Goal: Book appointment/travel/reservation

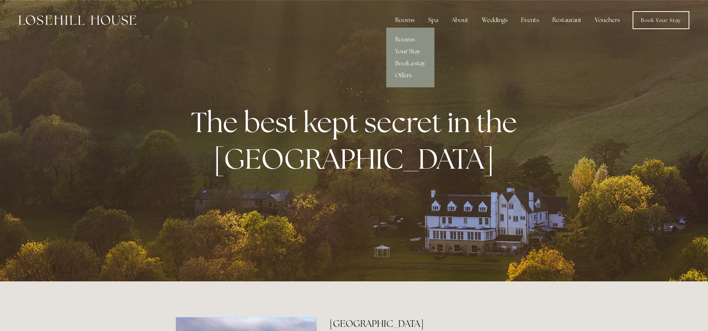
click at [409, 21] on div "Rooms" at bounding box center [404, 20] width 31 height 15
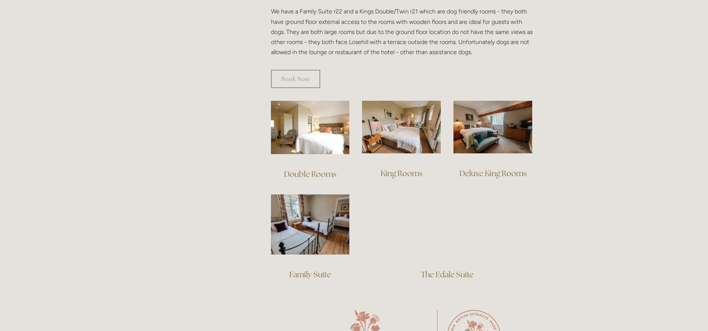
scroll to position [485, 0]
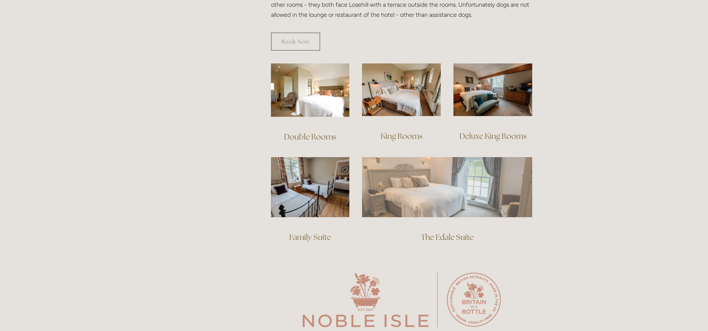
click at [425, 187] on img at bounding box center [447, 187] width 170 height 60
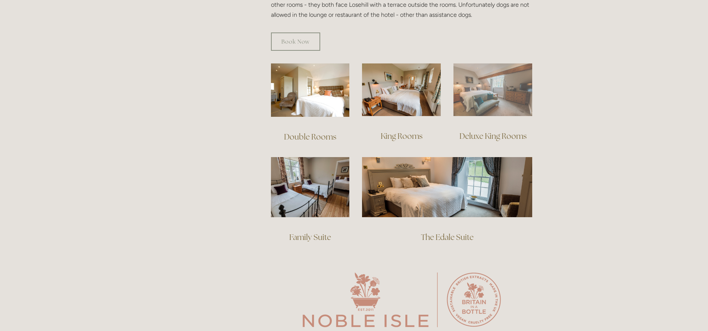
click at [494, 84] on img at bounding box center [492, 89] width 79 height 53
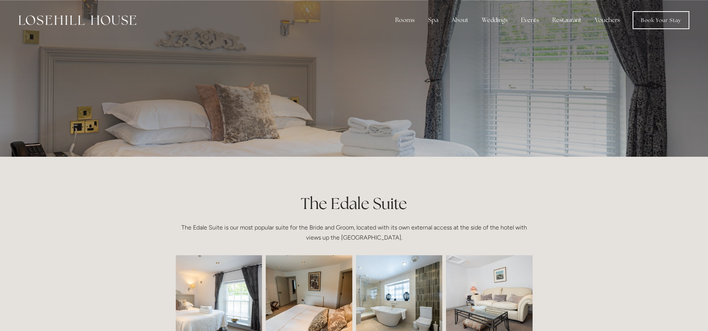
click at [232, 298] on img at bounding box center [202, 298] width 130 height 87
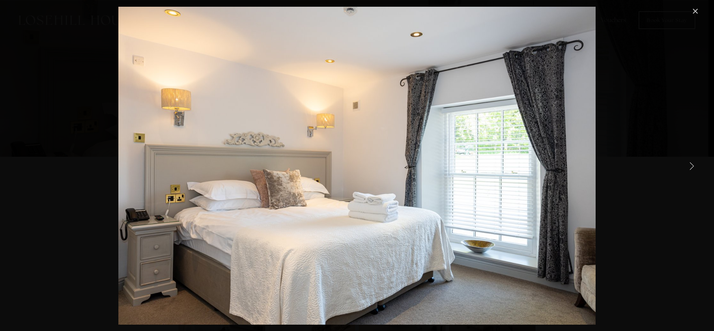
click at [692, 168] on link "Next Item" at bounding box center [691, 165] width 16 height 16
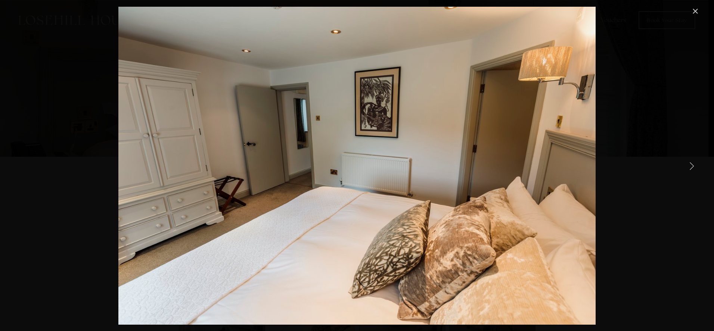
click at [692, 168] on link "Next Item" at bounding box center [691, 165] width 16 height 16
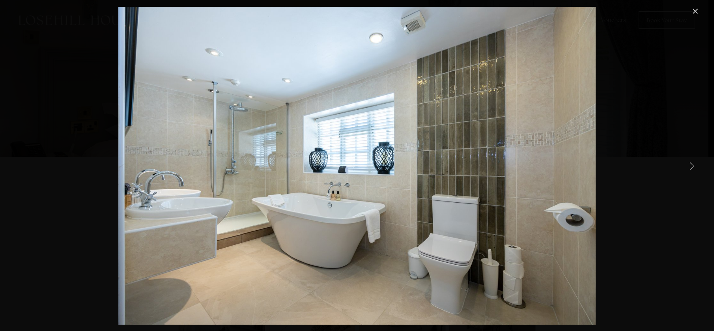
click at [692, 168] on link "Next Item" at bounding box center [691, 165] width 16 height 16
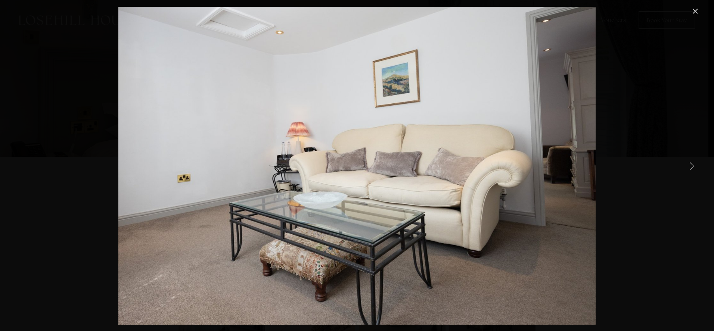
click at [692, 168] on link "Next Item" at bounding box center [691, 165] width 16 height 16
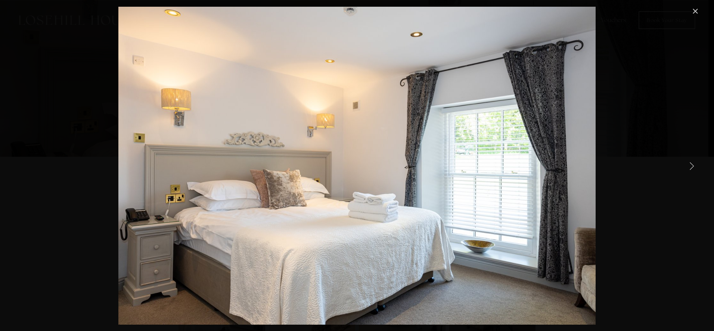
click at [692, 168] on link "Next Item" at bounding box center [691, 165] width 16 height 16
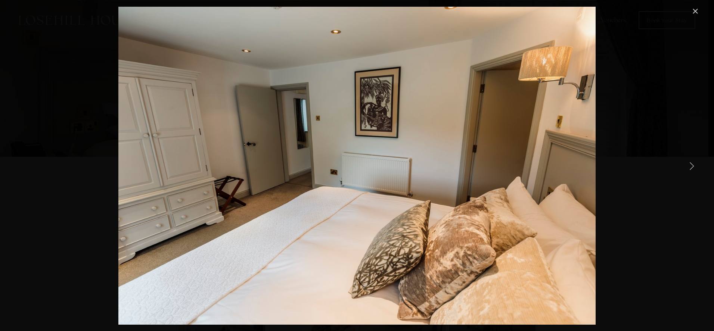
click at [692, 168] on link "Next Item" at bounding box center [691, 165] width 16 height 16
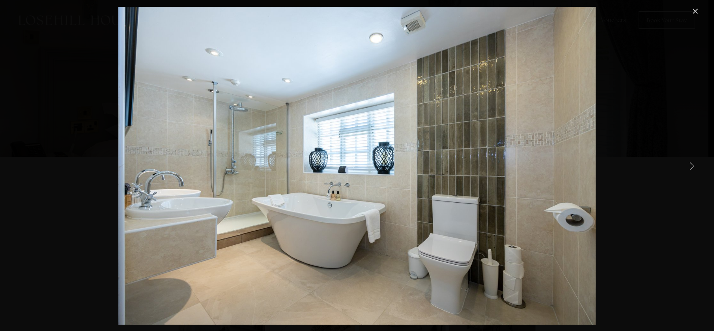
click at [692, 169] on link "Next Item" at bounding box center [691, 165] width 16 height 16
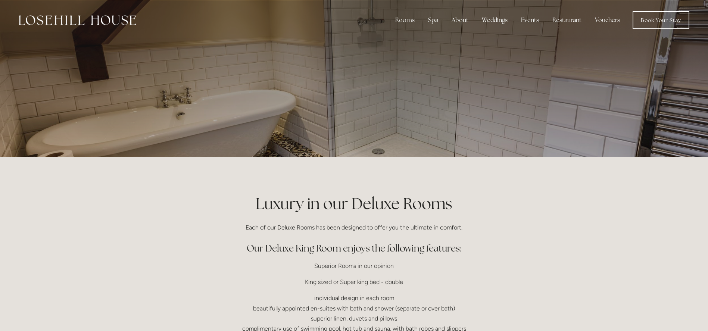
click at [518, 70] on p at bounding box center [354, 78] width 333 height 30
drag, startPoint x: 345, startPoint y: 103, endPoint x: 404, endPoint y: 55, distance: 75.4
click at [346, 102] on div at bounding box center [354, 78] width 357 height 157
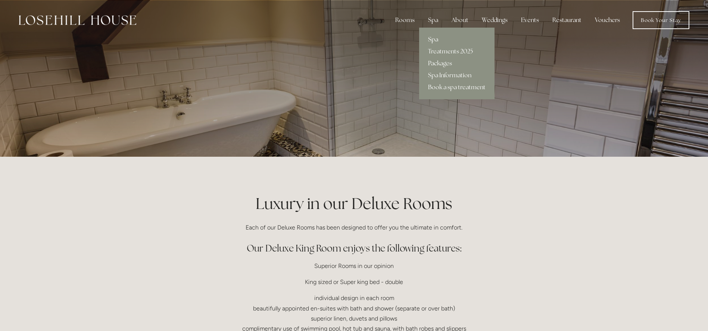
click at [433, 39] on link "Spa" at bounding box center [456, 40] width 75 height 12
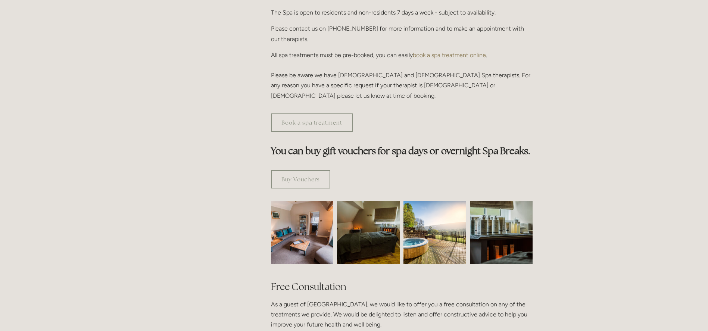
scroll to position [373, 0]
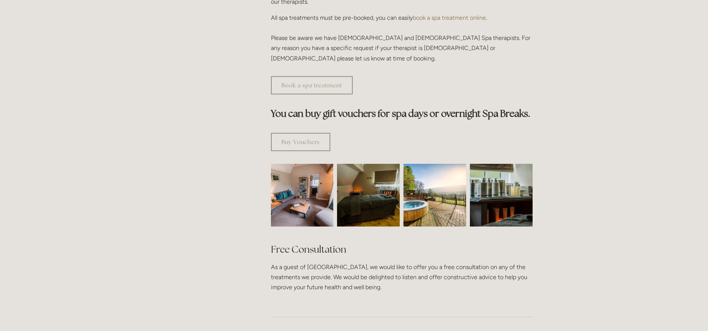
click at [433, 164] on img at bounding box center [434, 195] width 63 height 63
click at [420, 176] on img at bounding box center [434, 195] width 63 height 63
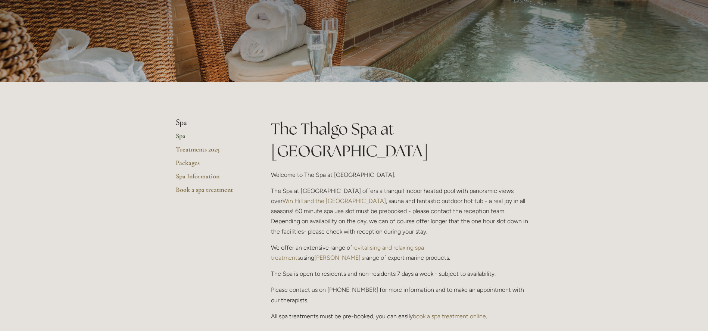
scroll to position [37, 0]
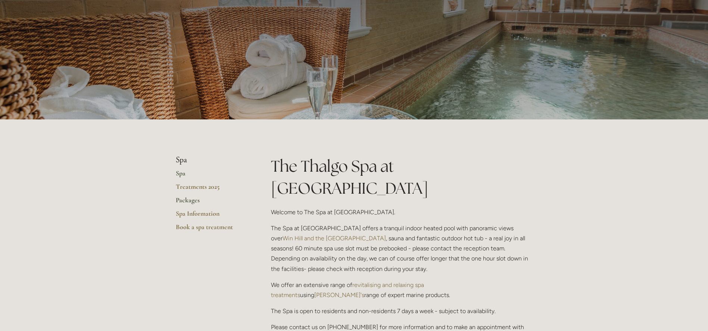
click at [191, 200] on link "Packages" at bounding box center [211, 202] width 71 height 13
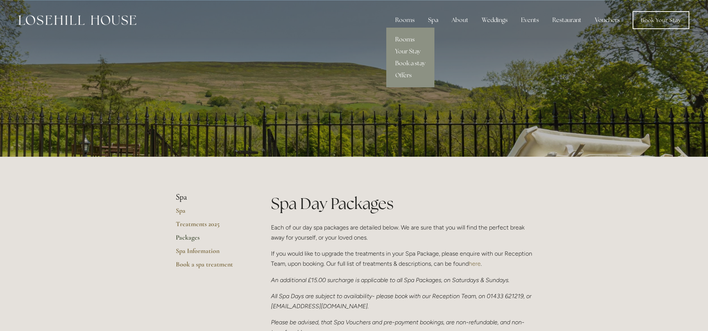
click at [403, 38] on link "Rooms" at bounding box center [410, 40] width 48 height 12
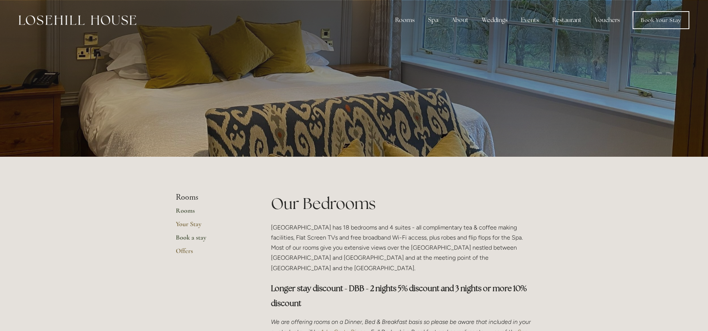
click at [181, 240] on link "Book a stay" at bounding box center [211, 239] width 71 height 13
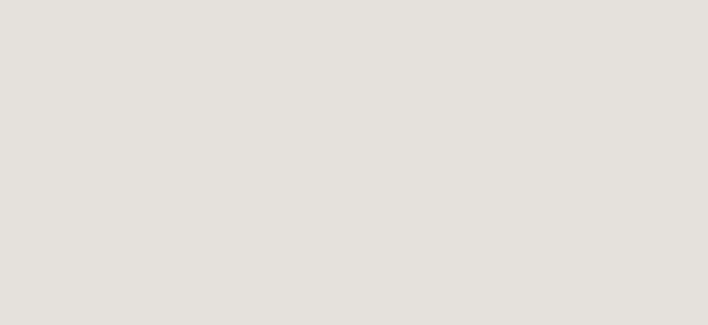
scroll to position [414, 0]
